Goal: Transaction & Acquisition: Download file/media

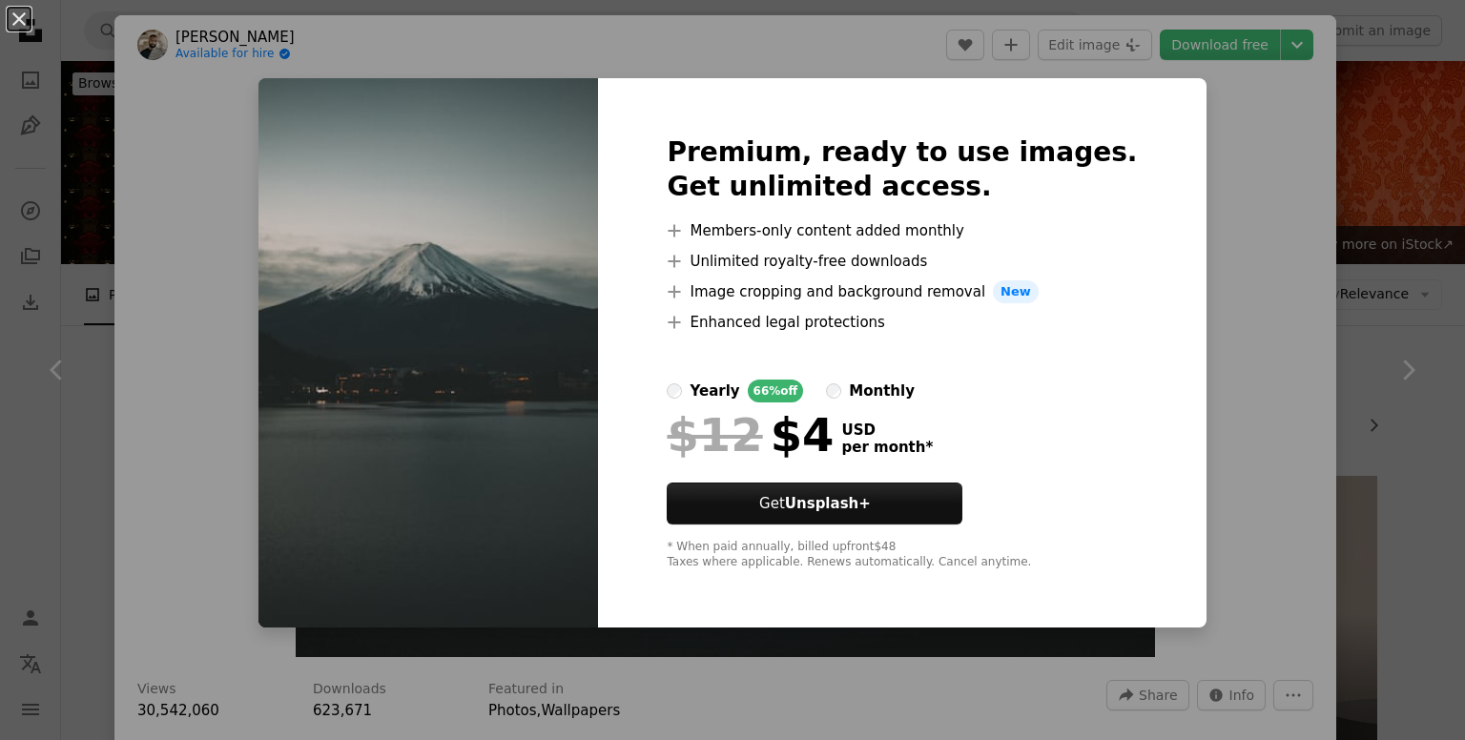
scroll to position [3338, 0]
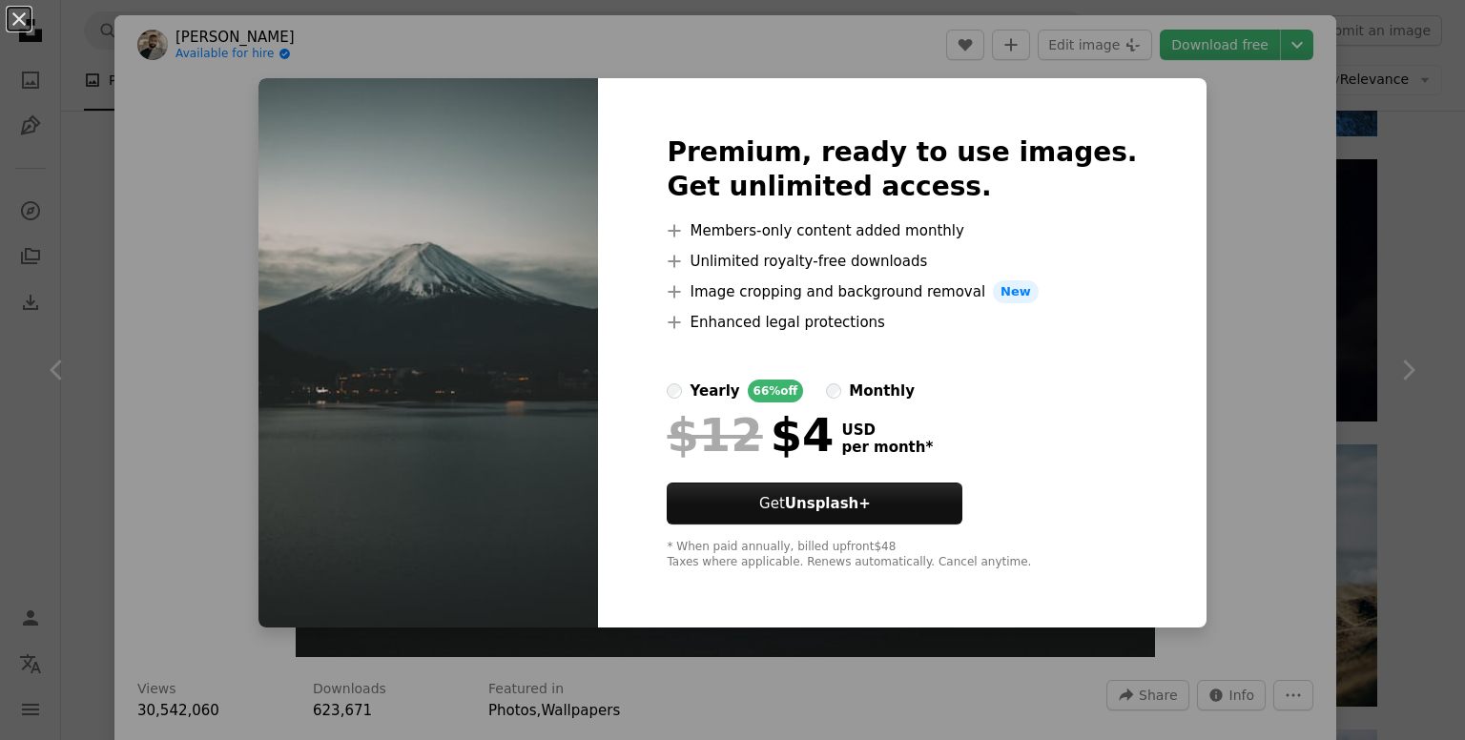
click at [1197, 104] on div "An X shape Premium, ready to use images. Get unlimited access. A plus sign Memb…" at bounding box center [732, 370] width 1465 height 740
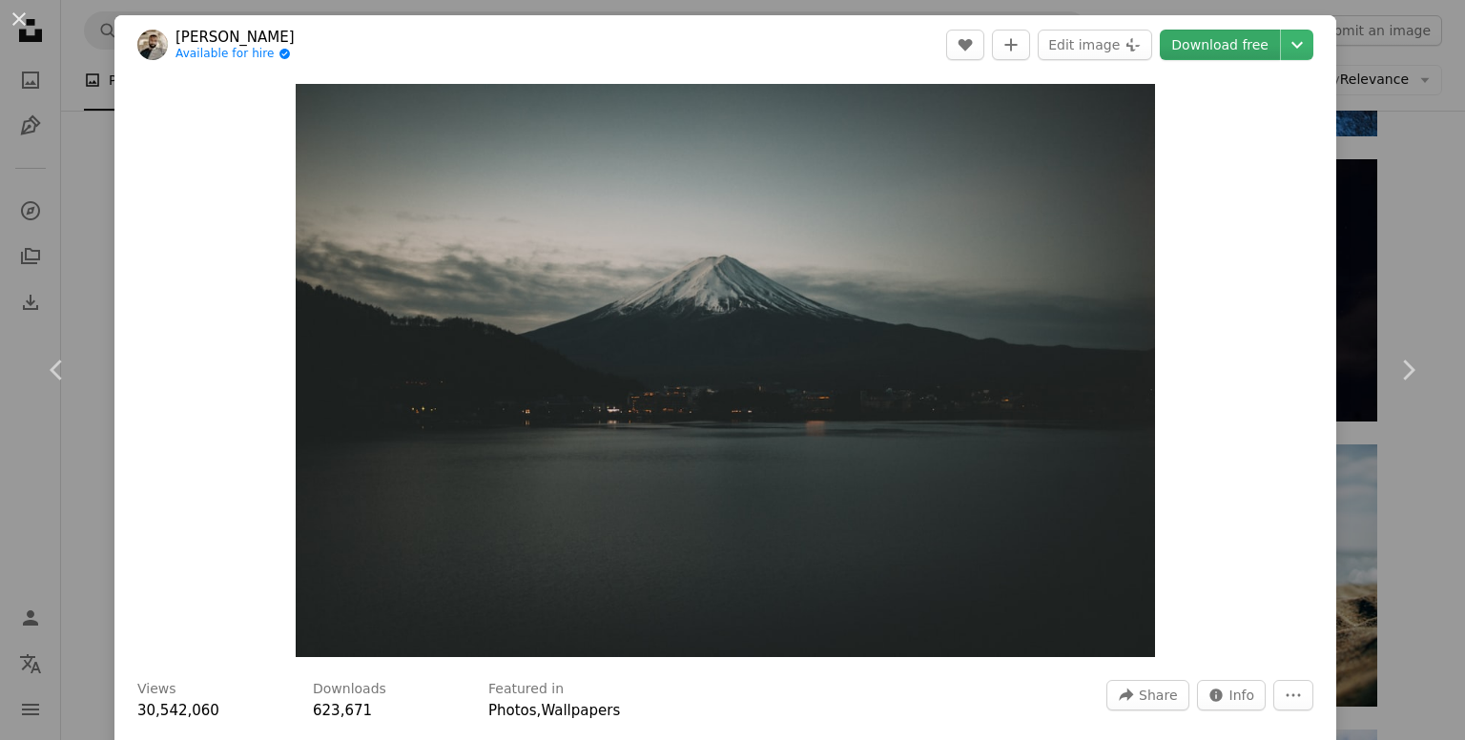
click at [1221, 51] on link "Download free" at bounding box center [1220, 45] width 120 height 31
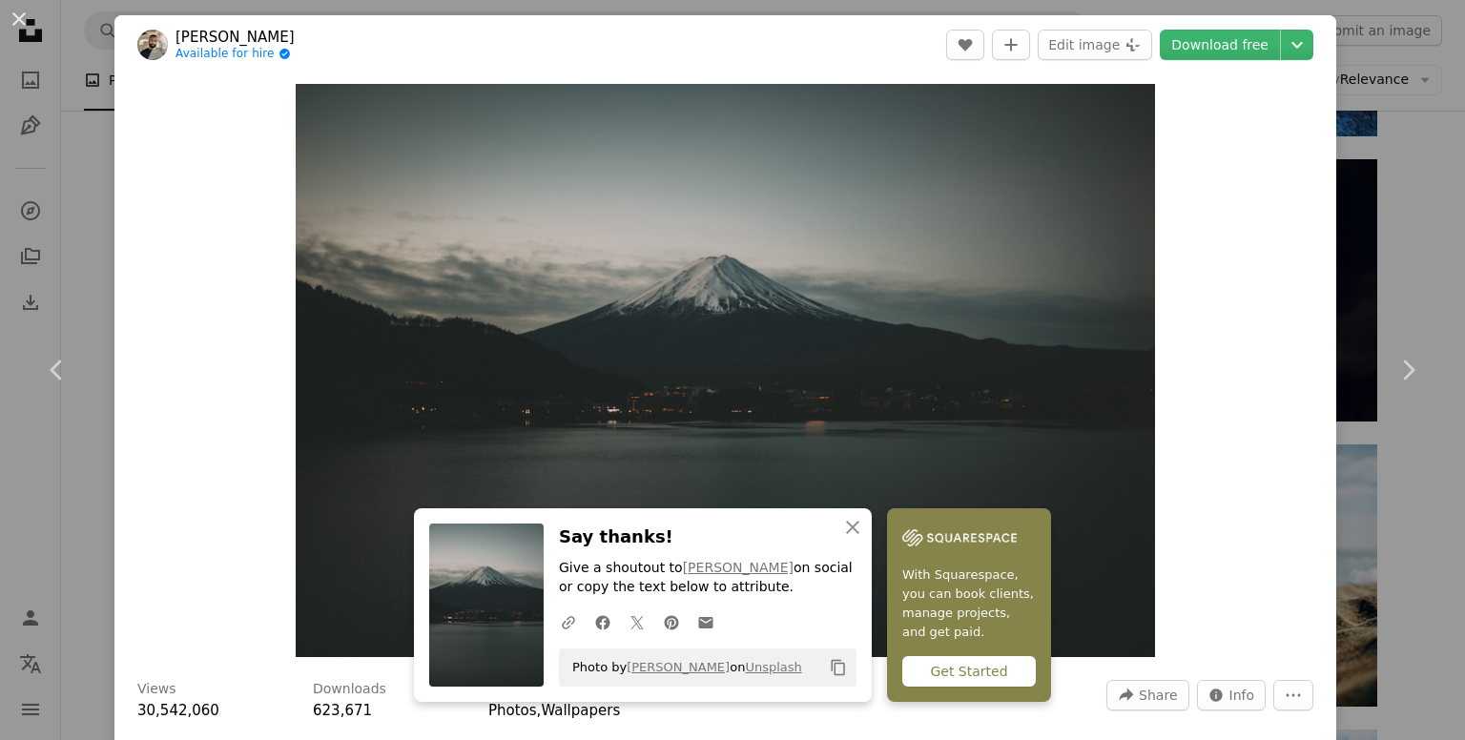
drag, startPoint x: 1226, startPoint y: 80, endPoint x: 1234, endPoint y: 66, distance: 16.2
click at [1226, 80] on div "Zoom in" at bounding box center [725, 370] width 1222 height 592
click at [1282, 40] on icon "Chevron down" at bounding box center [1297, 44] width 31 height 23
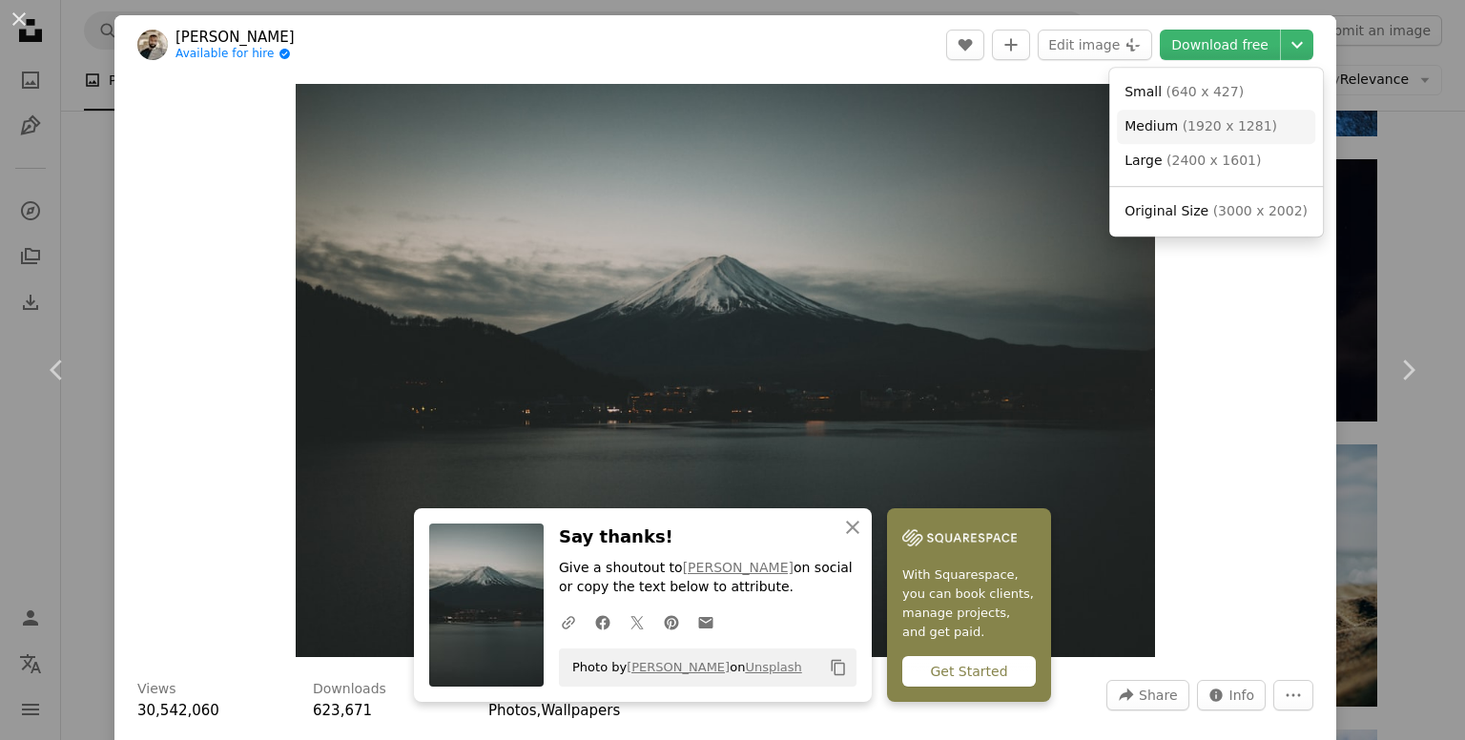
click at [1273, 115] on link "Medium ( 1920 x 1281 )" at bounding box center [1216, 127] width 198 height 34
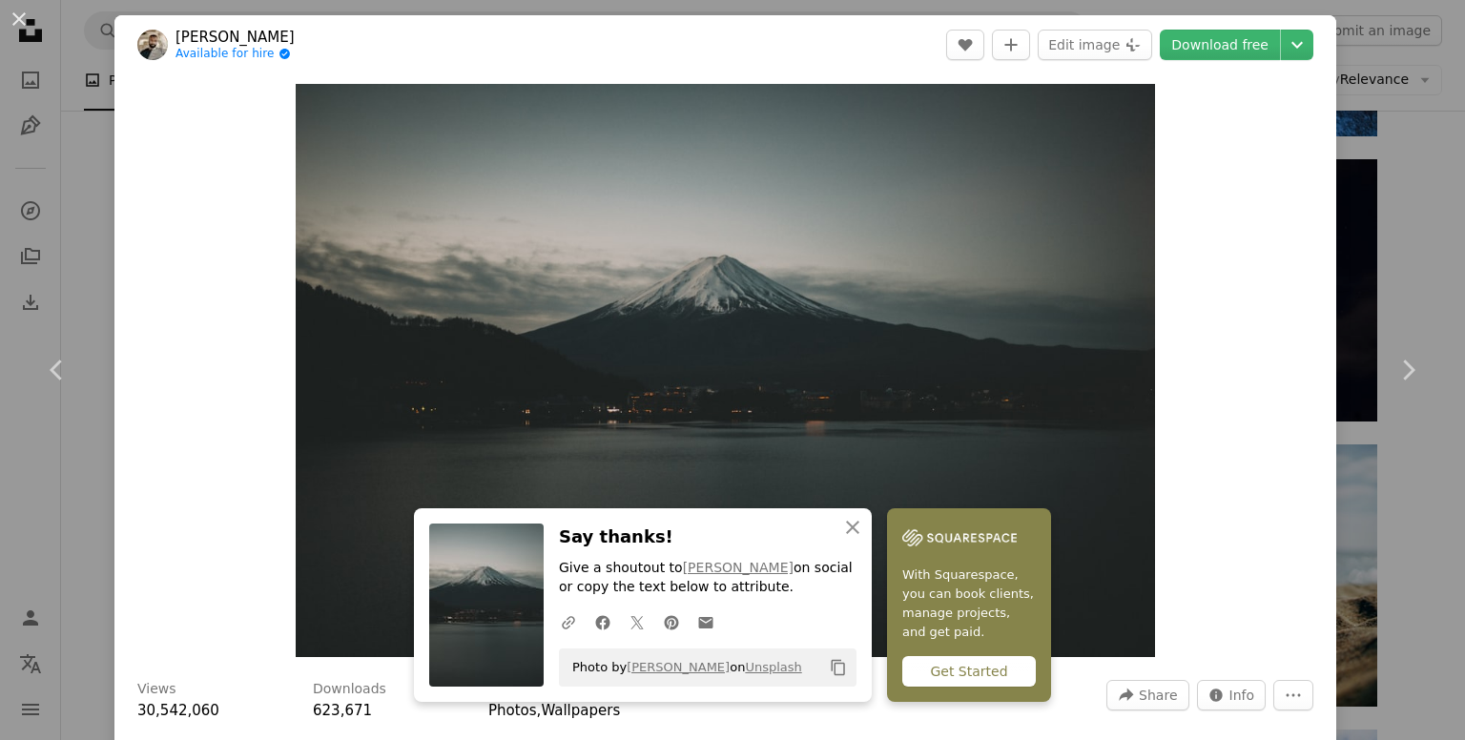
drag, startPoint x: 1314, startPoint y: 409, endPoint x: 1248, endPoint y: 165, distance: 252.8
click at [1314, 408] on div "Zoom in" at bounding box center [725, 370] width 1222 height 592
click at [1281, 30] on button "Chevron down" at bounding box center [1297, 45] width 32 height 31
